Goal: Task Accomplishment & Management: Manage account settings

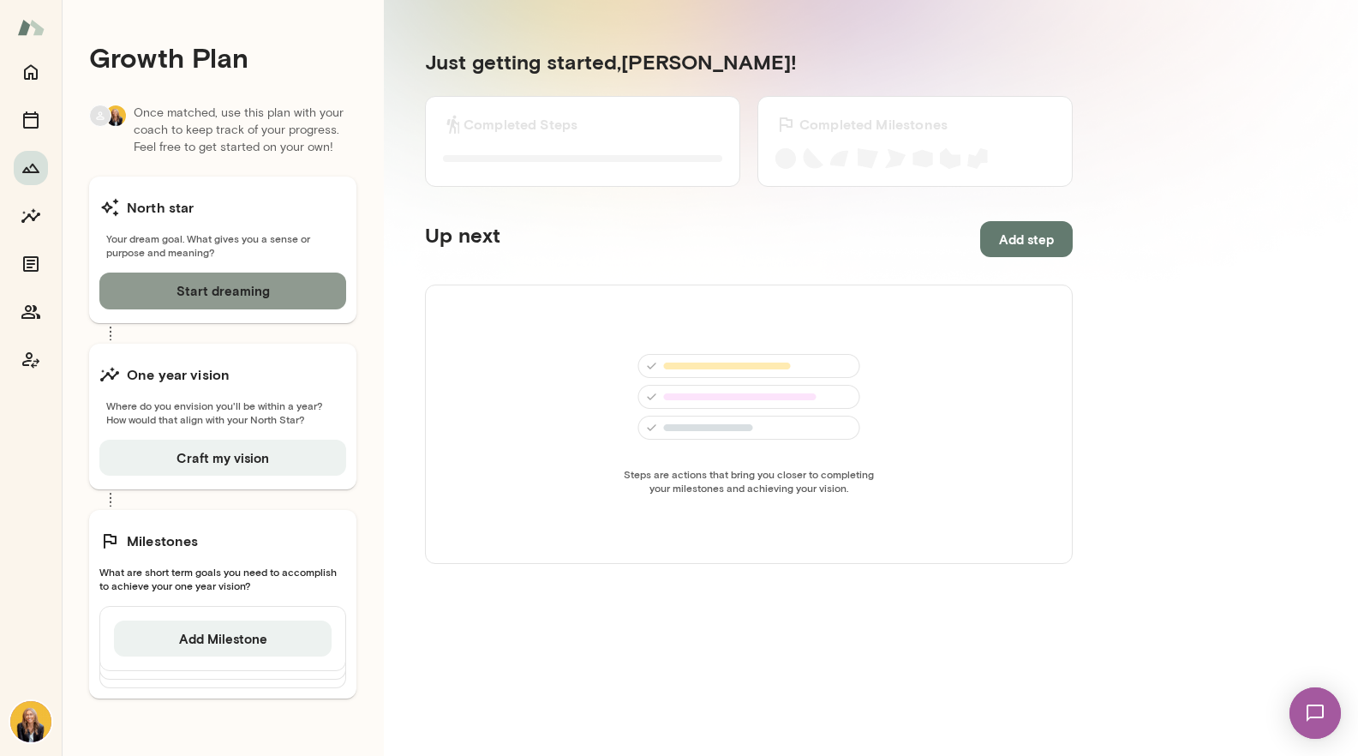
click at [267, 284] on button "Start dreaming" at bounding box center [222, 290] width 247 height 36
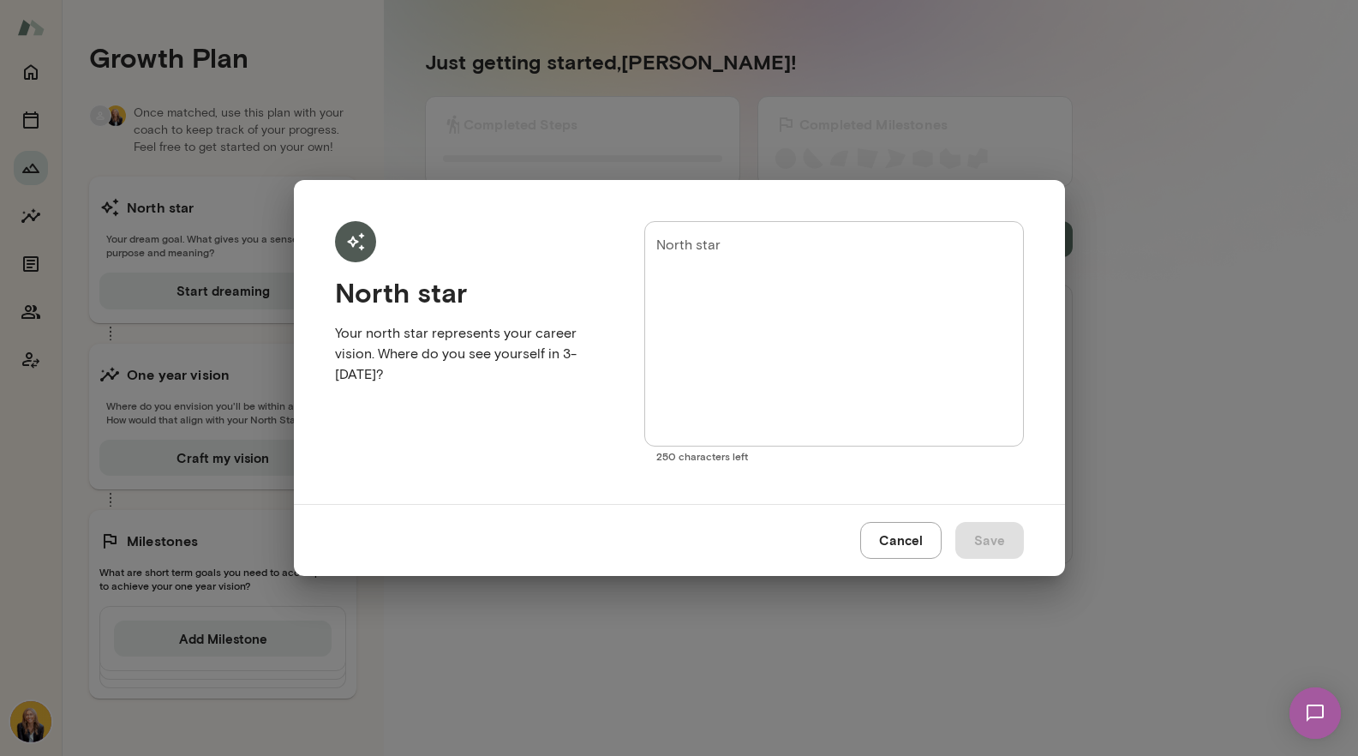
drag, startPoint x: 901, startPoint y: 546, endPoint x: 859, endPoint y: 531, distance: 45.2
click at [901, 546] on button "Cancel" at bounding box center [900, 540] width 81 height 36
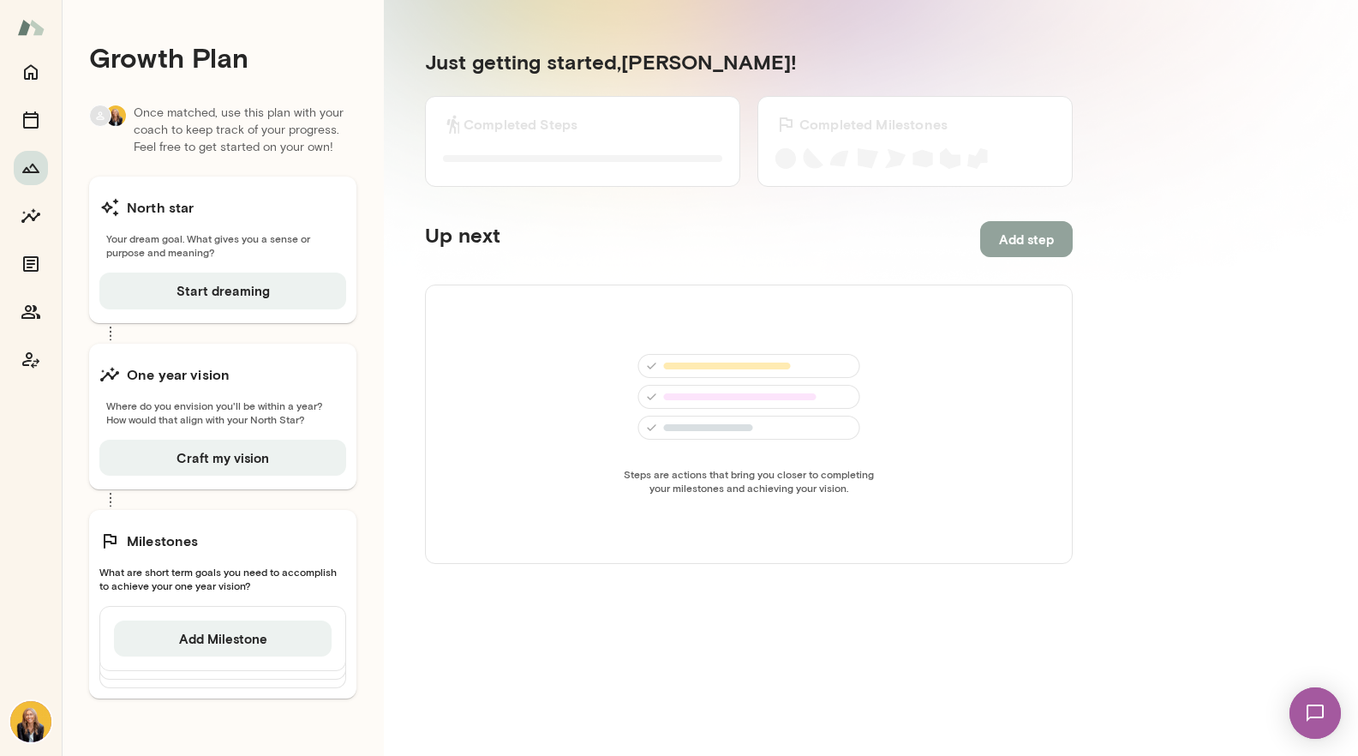
click at [1022, 236] on button "Add step" at bounding box center [1026, 239] width 93 height 36
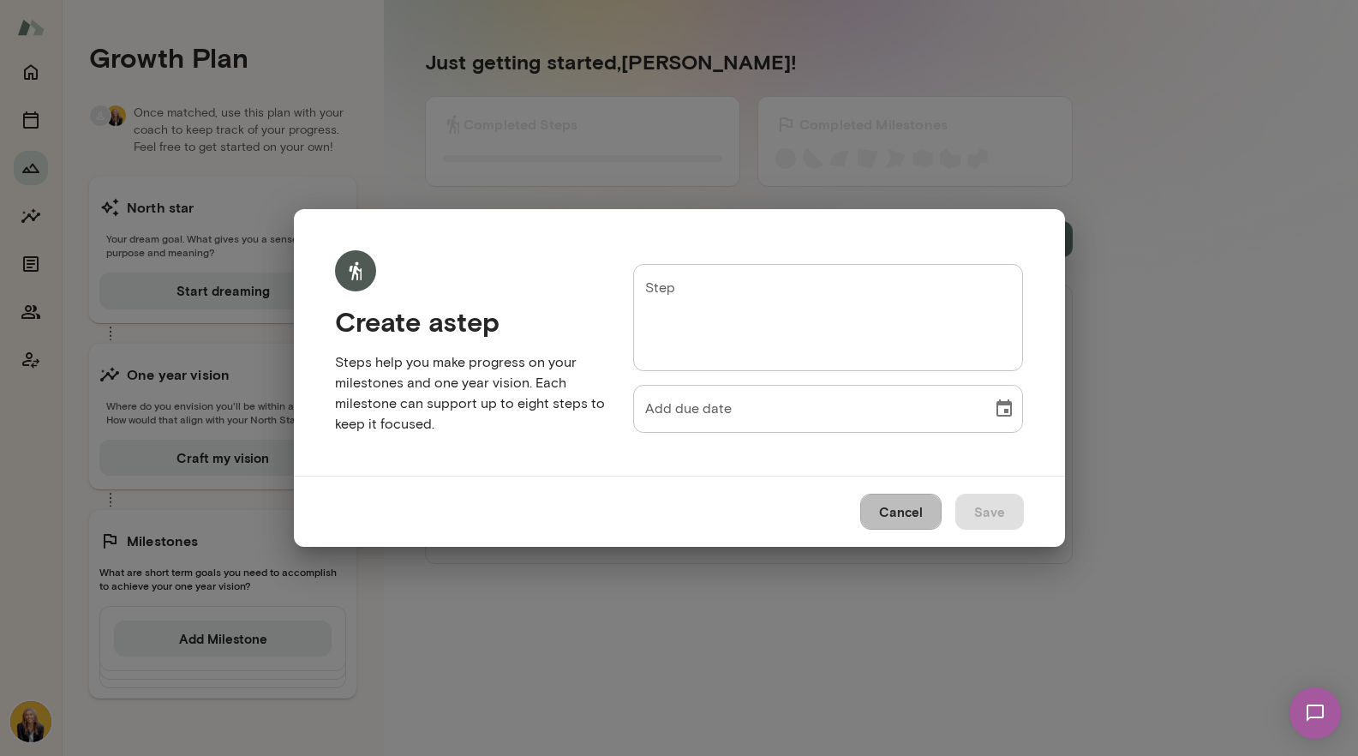
click at [907, 505] on button "Cancel" at bounding box center [900, 512] width 81 height 36
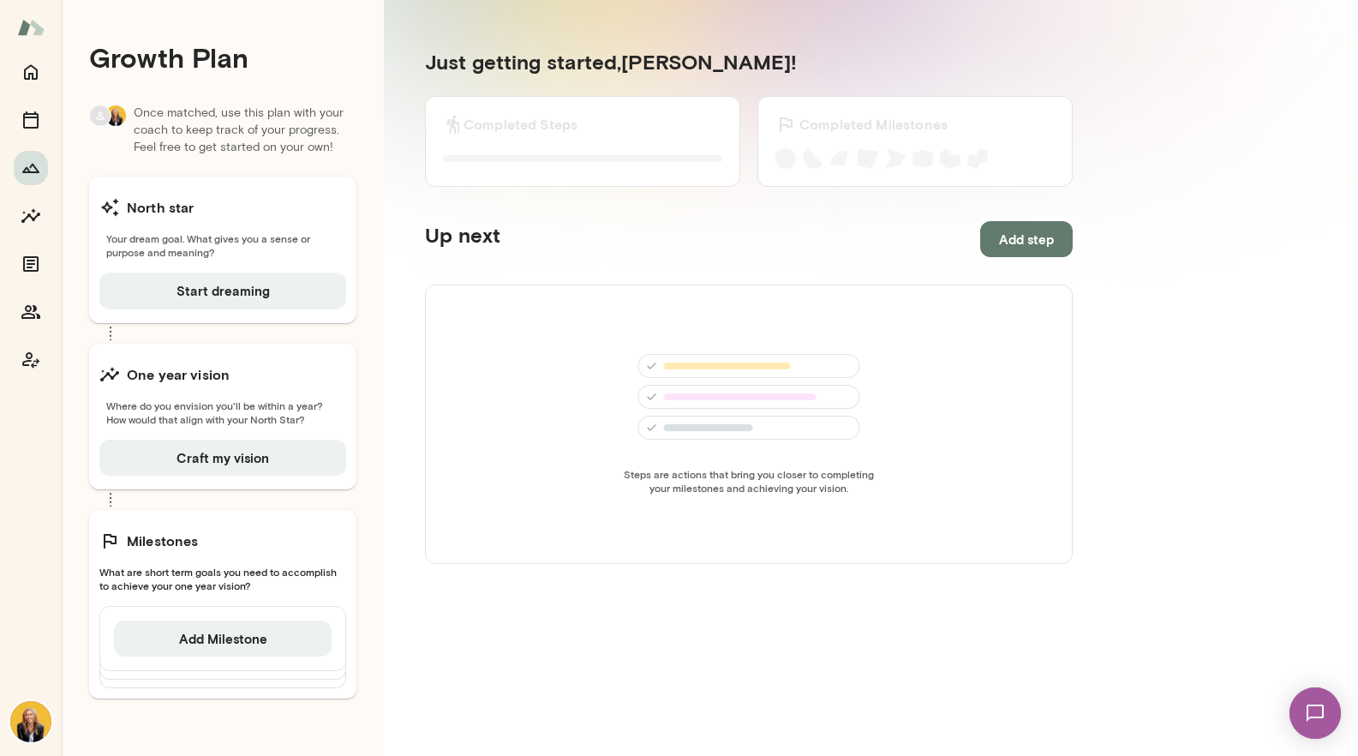
click at [34, 29] on img at bounding box center [30, 27] width 27 height 33
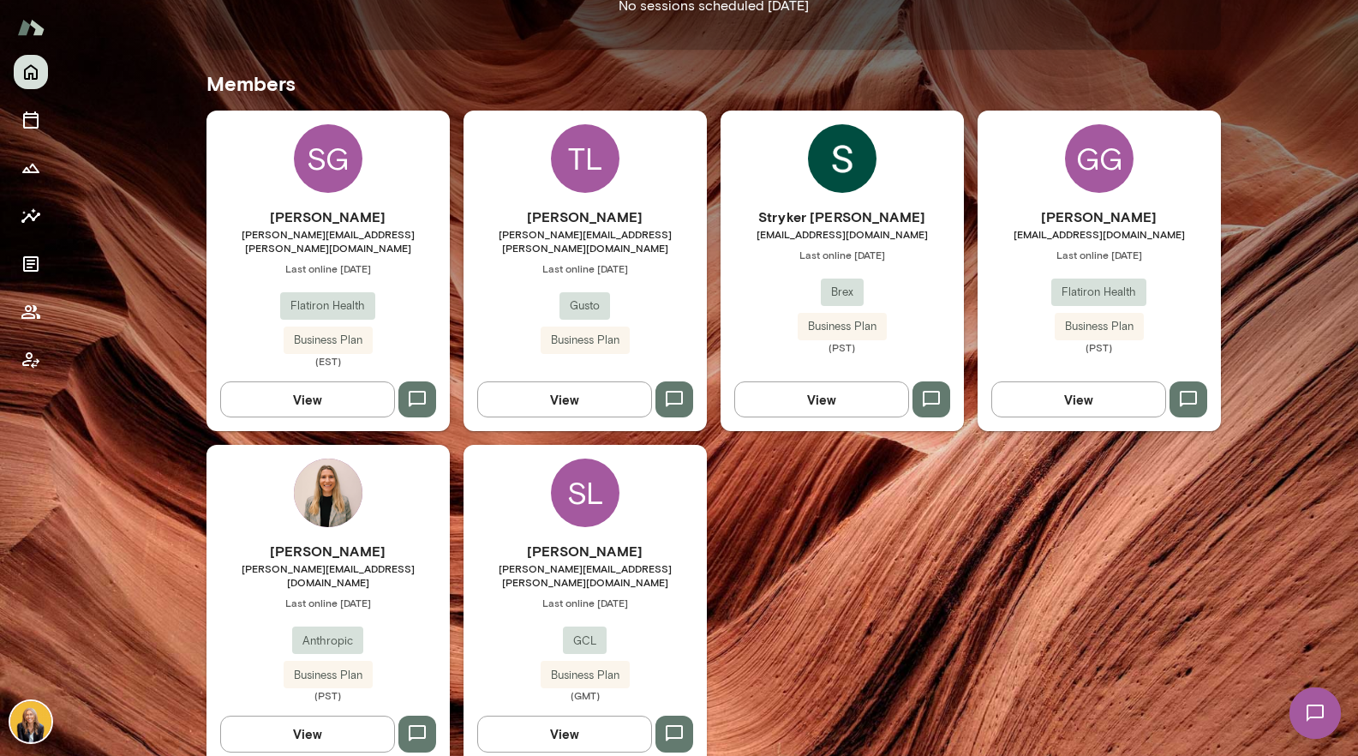
scroll to position [468, 0]
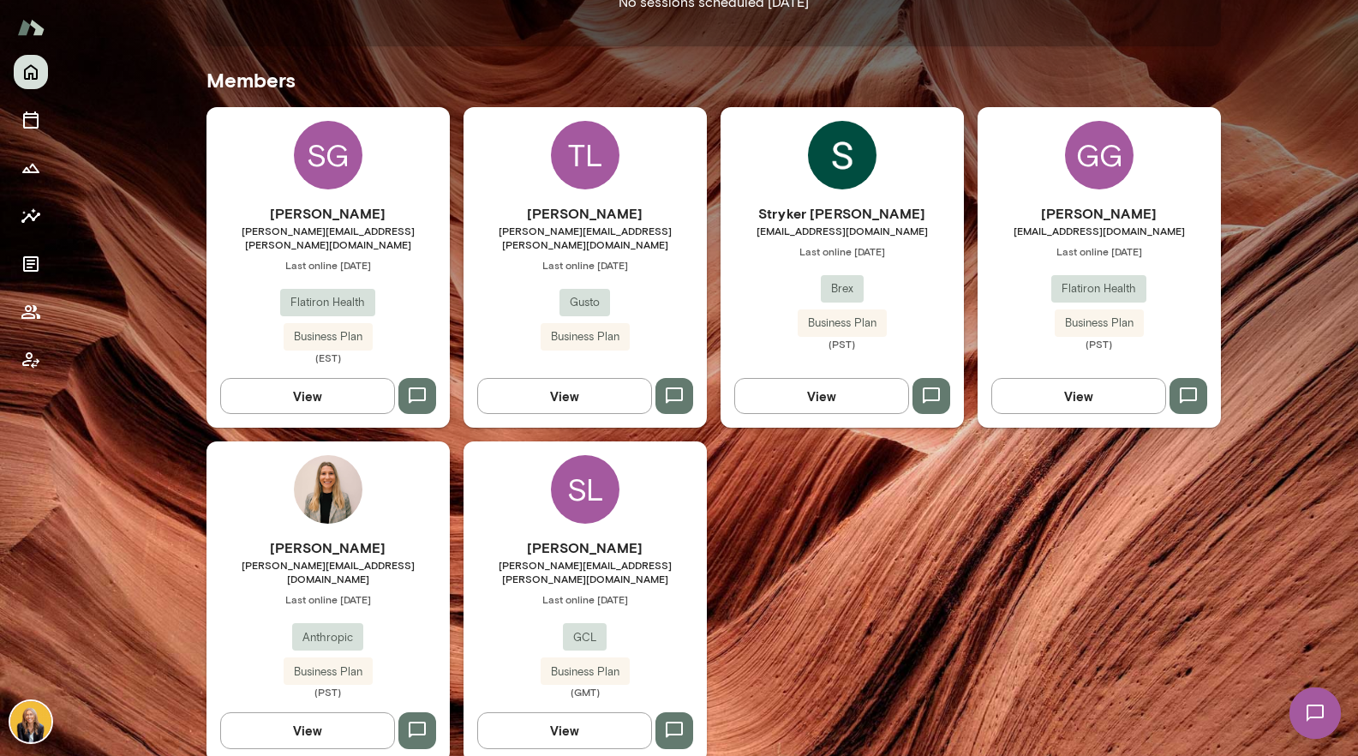
click at [253, 211] on h6 "[PERSON_NAME]" at bounding box center [327, 213] width 243 height 21
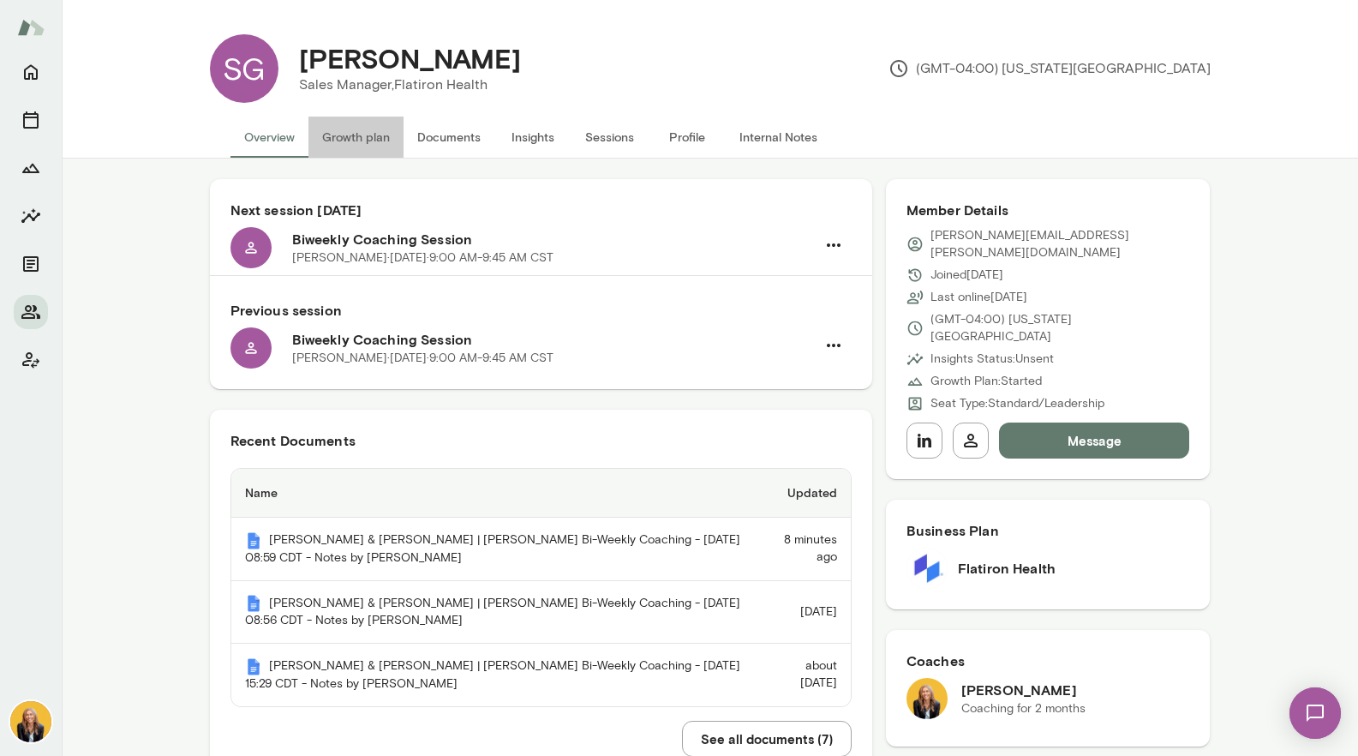
click at [353, 140] on button "Growth plan" at bounding box center [355, 137] width 95 height 41
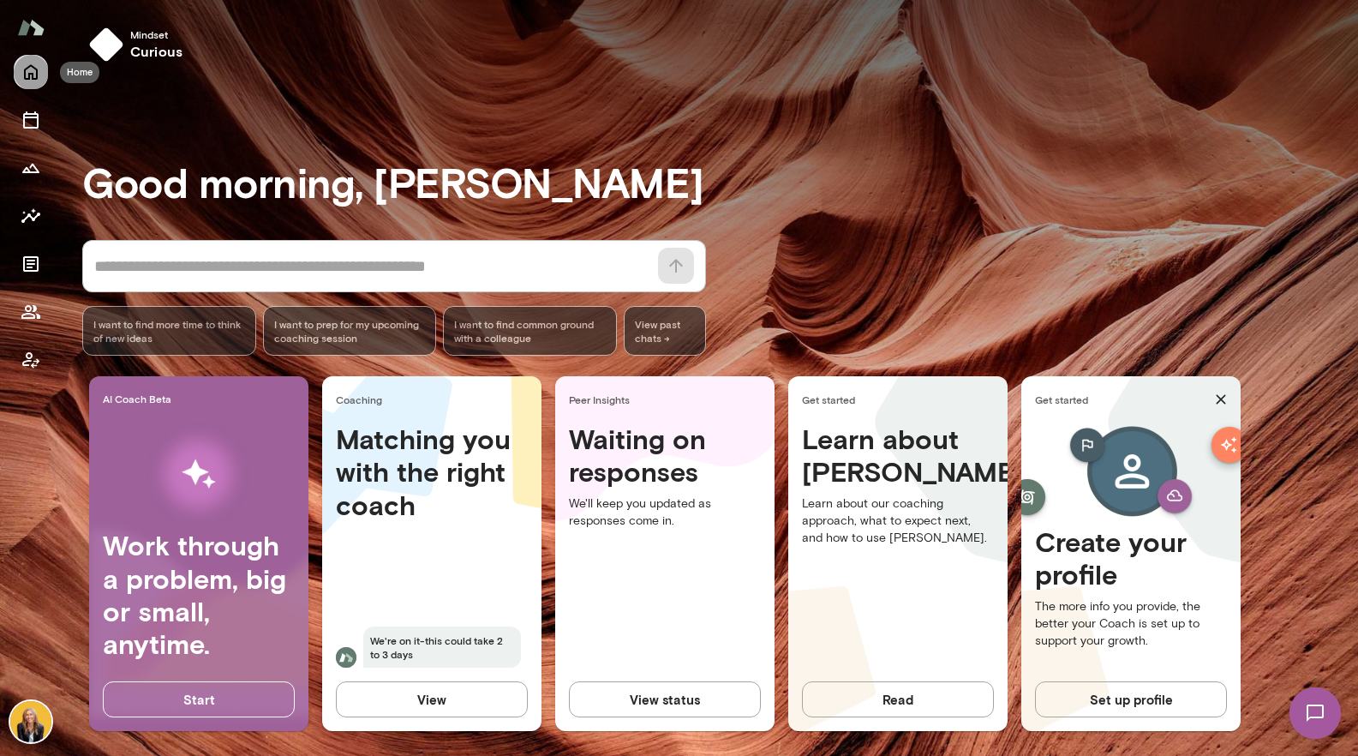
click at [32, 76] on icon "Home" at bounding box center [31, 72] width 14 height 15
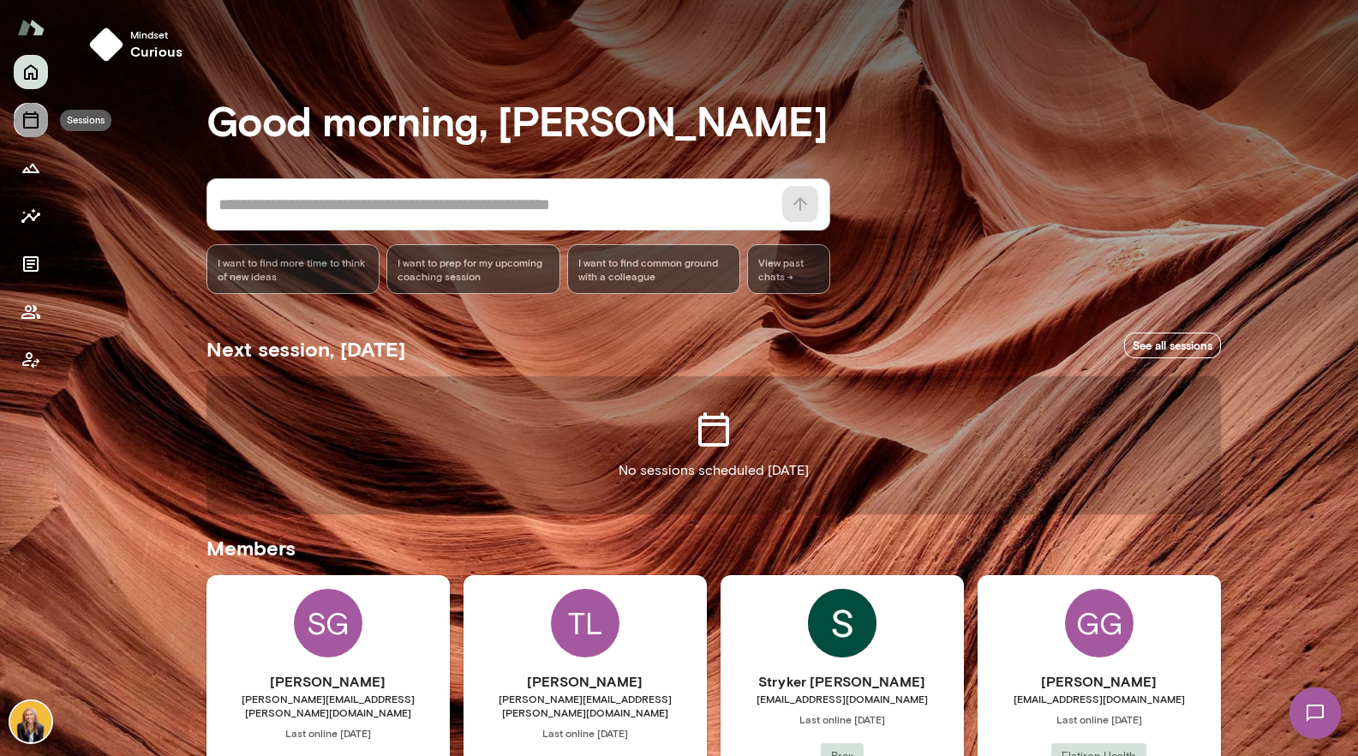
click at [27, 119] on icon "Sessions" at bounding box center [31, 120] width 21 height 21
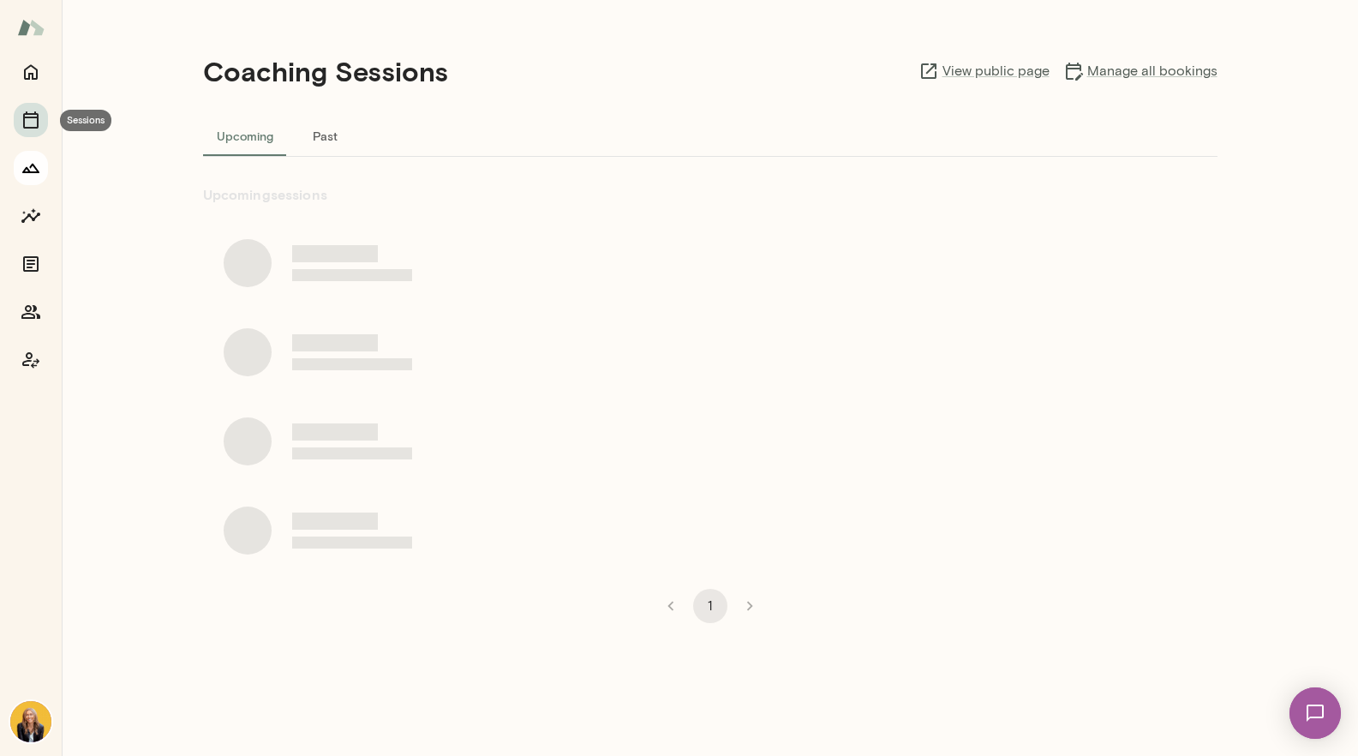
click at [30, 165] on icon "Growth Plan" at bounding box center [31, 168] width 21 height 21
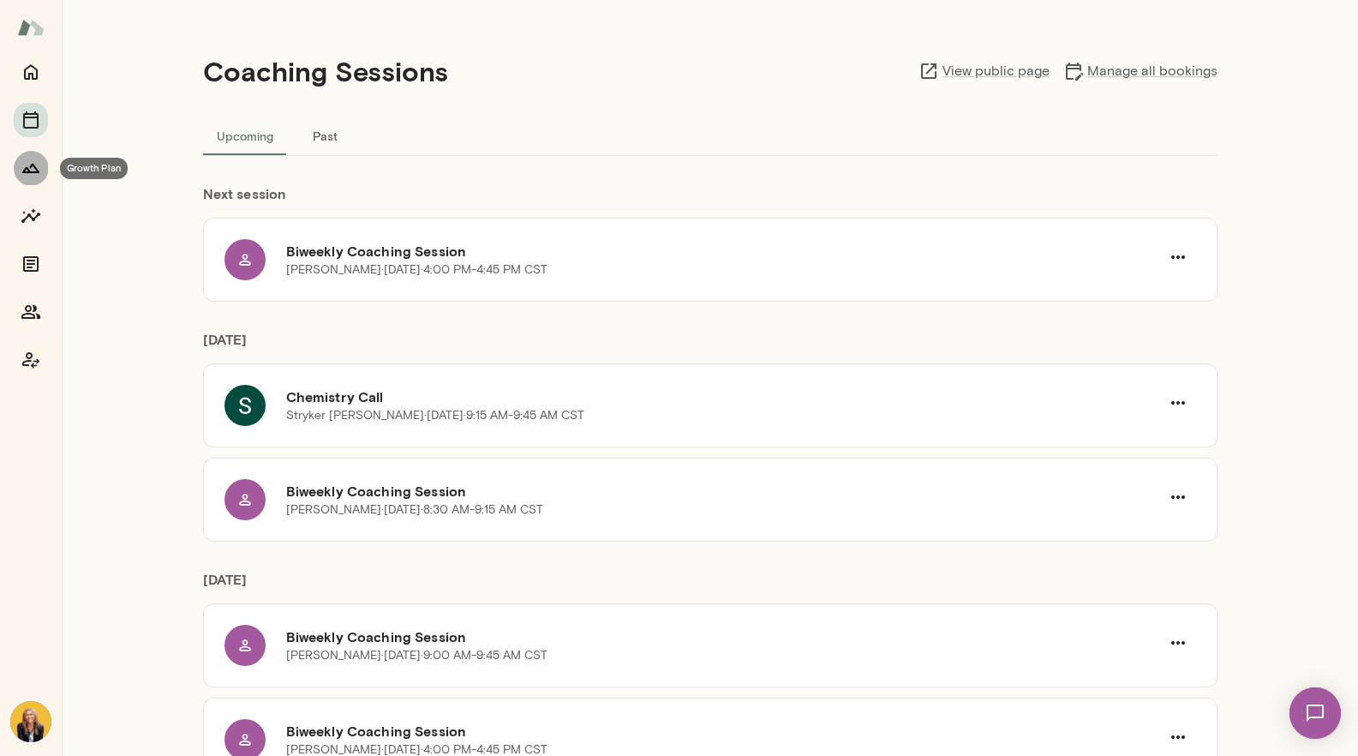
click at [28, 168] on icon "Growth Plan" at bounding box center [31, 168] width 21 height 21
